Goal: Use online tool/utility: Utilize a website feature to perform a specific function

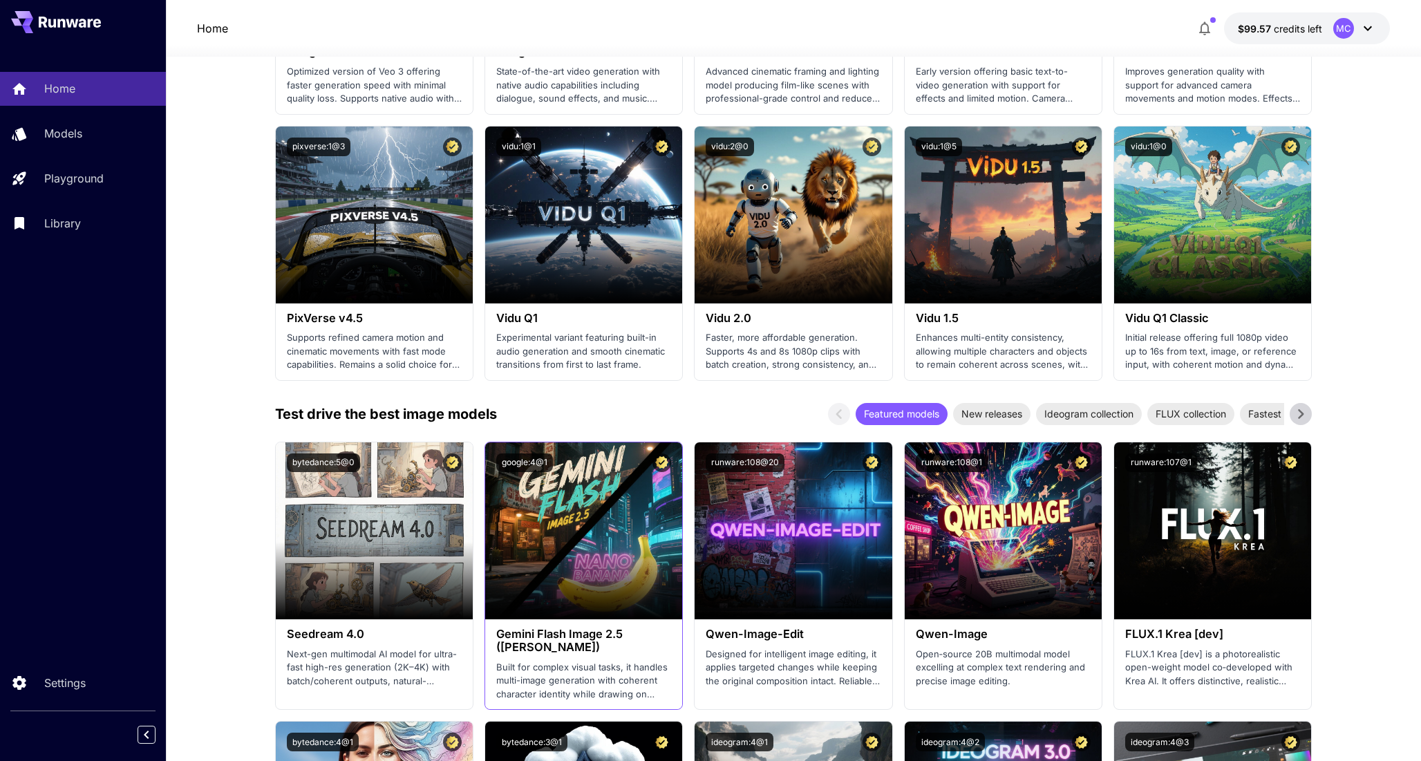
scroll to position [1153, 0]
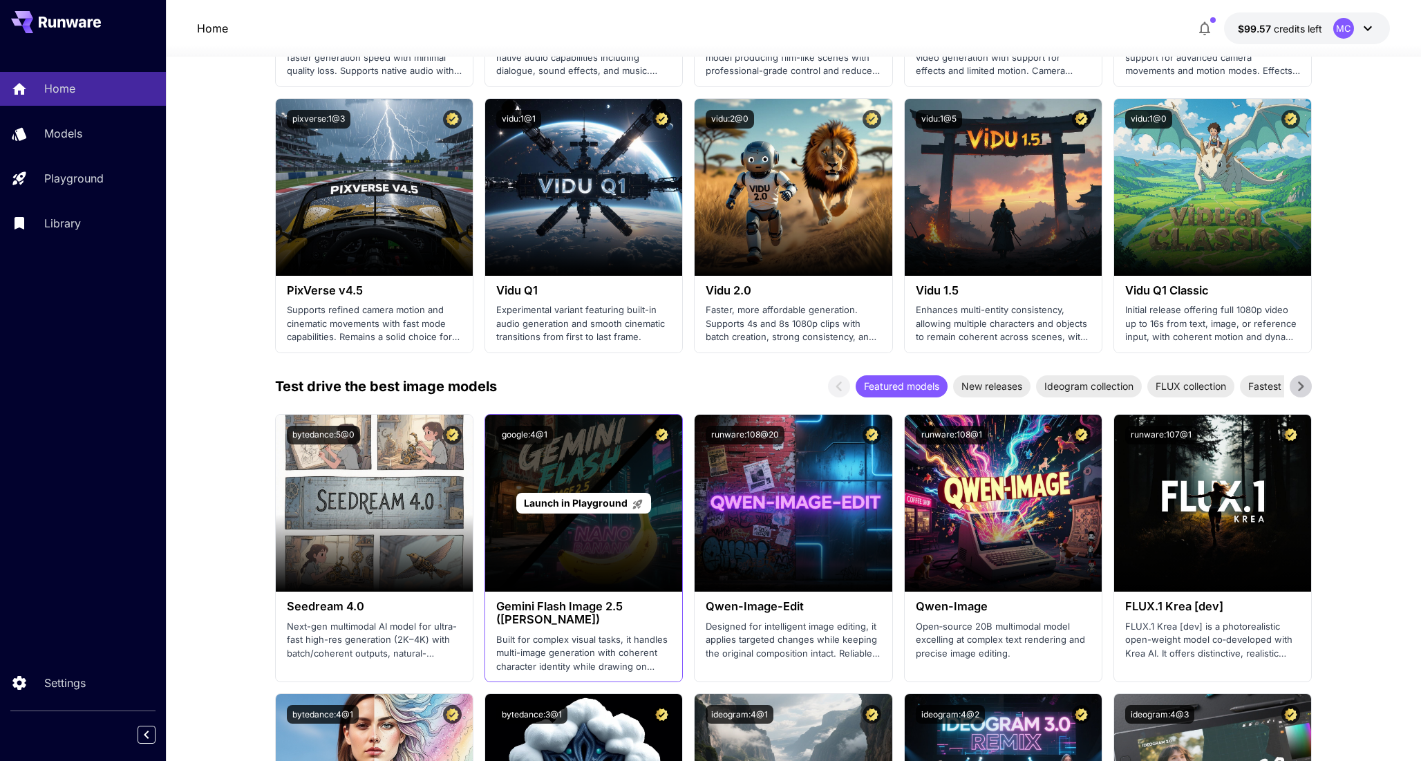
click at [615, 559] on div "Launch in Playground" at bounding box center [583, 503] width 197 height 177
click at [572, 511] on div "Launch in Playground" at bounding box center [583, 503] width 135 height 21
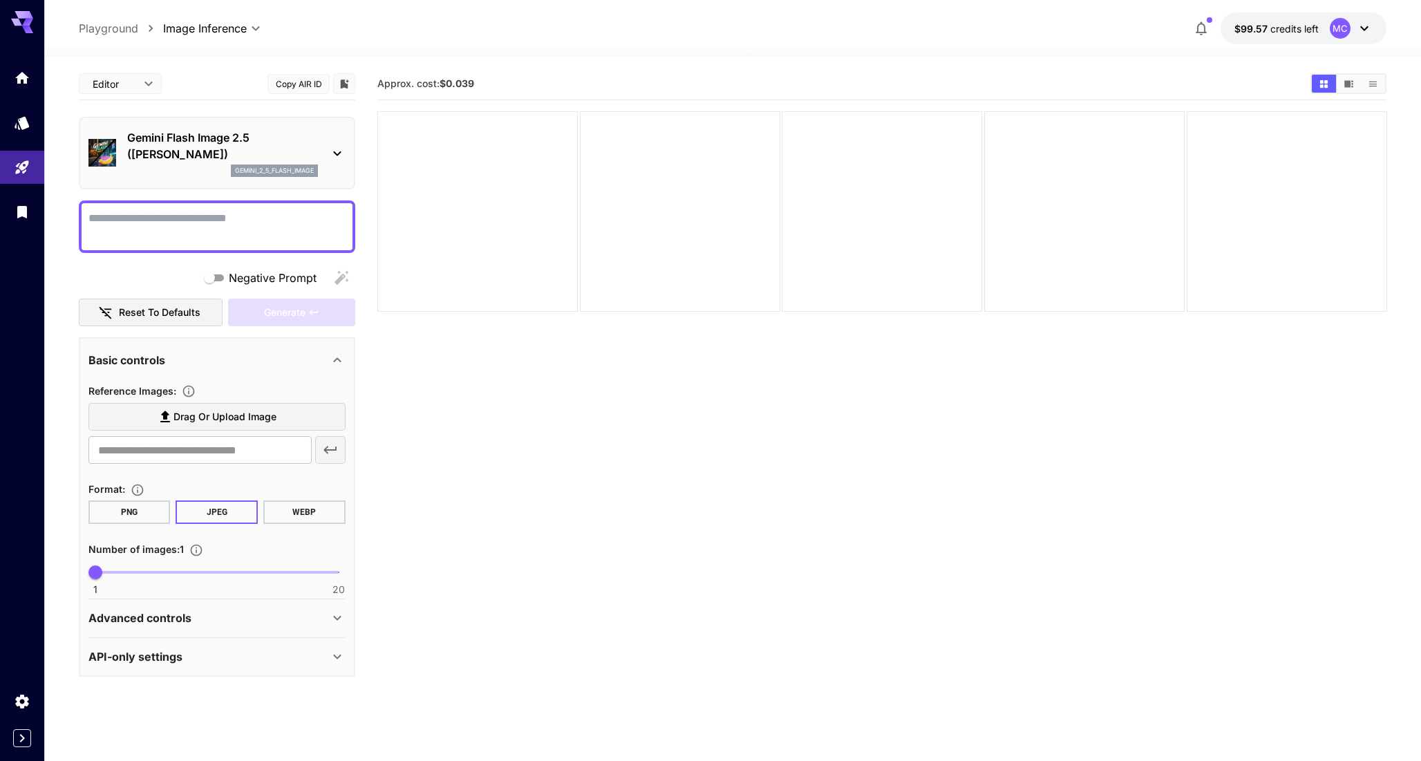
click at [144, 216] on textarea "Negative Prompt" at bounding box center [216, 226] width 257 height 33
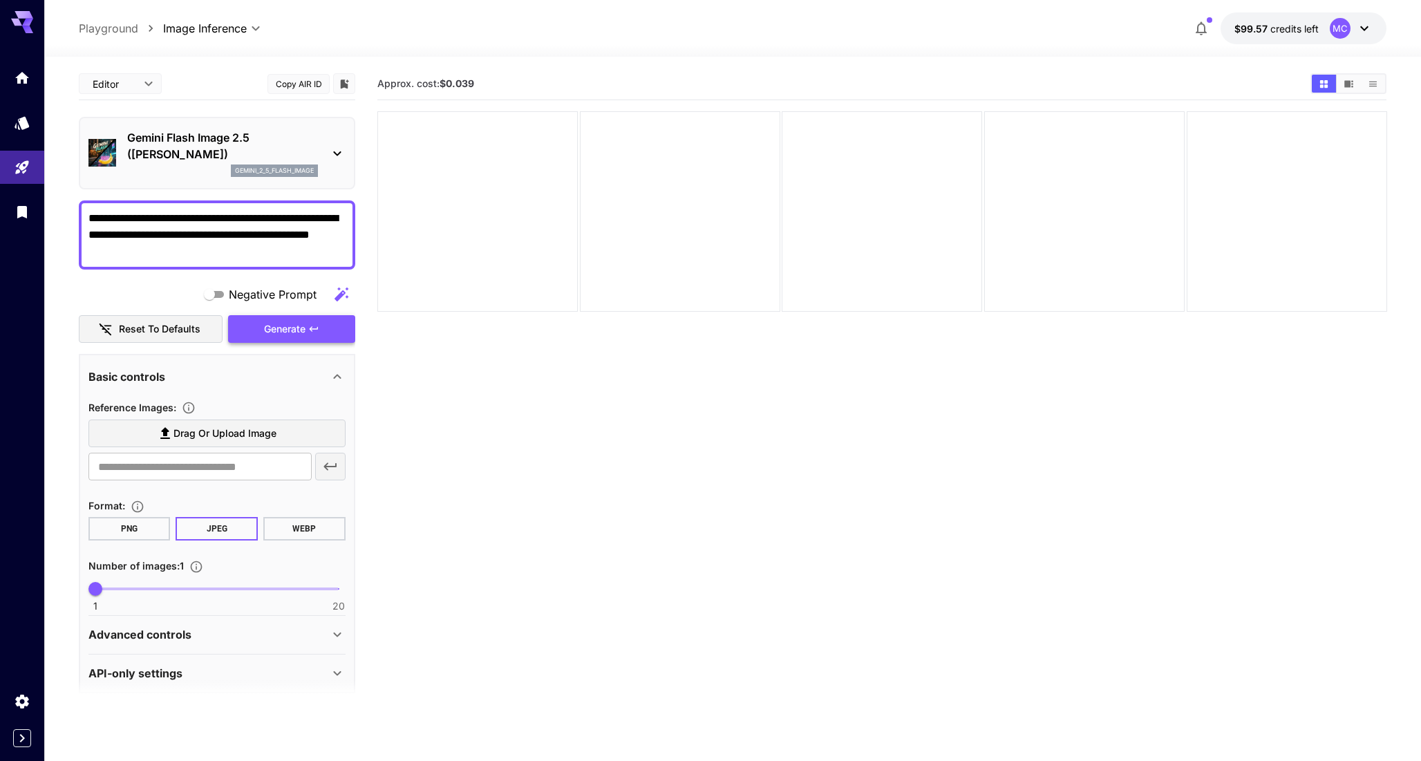
type textarea "**********"
click at [292, 327] on span "Generate" at bounding box center [284, 329] width 41 height 17
